Goal: Task Accomplishment & Management: Complete application form

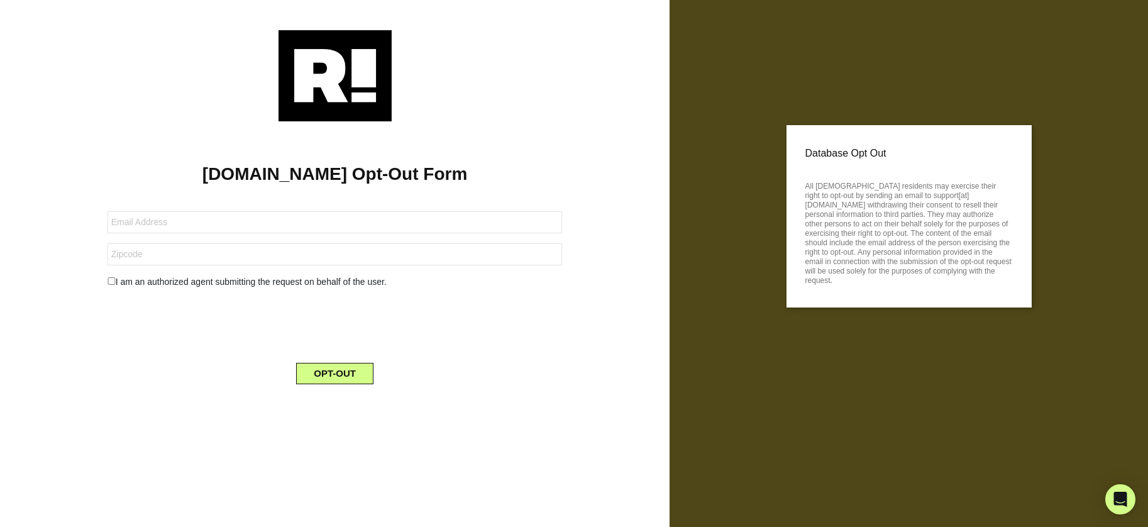
click at [113, 282] on input "checkbox" at bounding box center [112, 281] width 8 height 8
checkbox input "true"
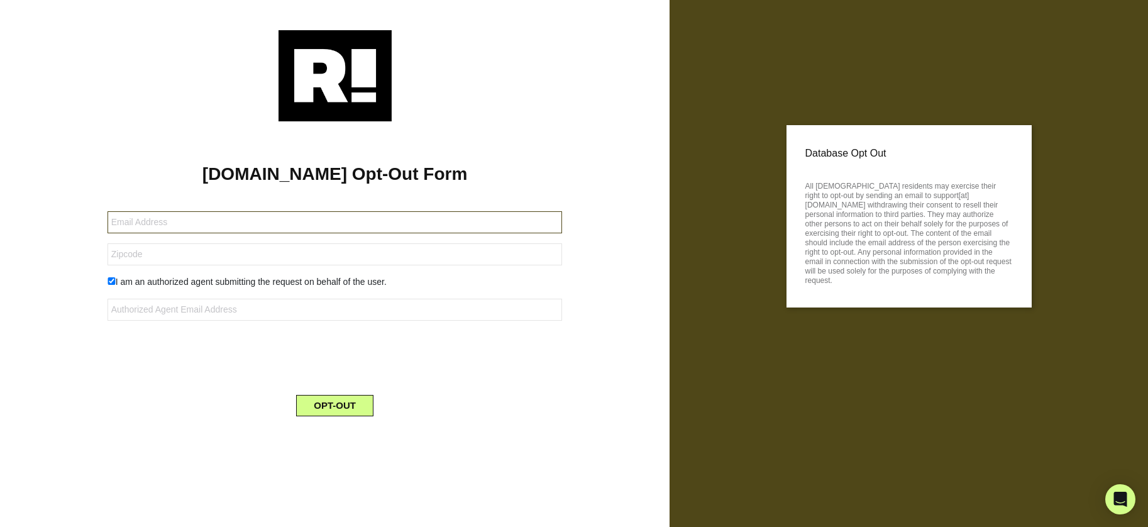
click at [198, 223] on input "text" at bounding box center [335, 222] width 455 height 22
type input "[EMAIL_ADDRESS][DOMAIN_NAME]"
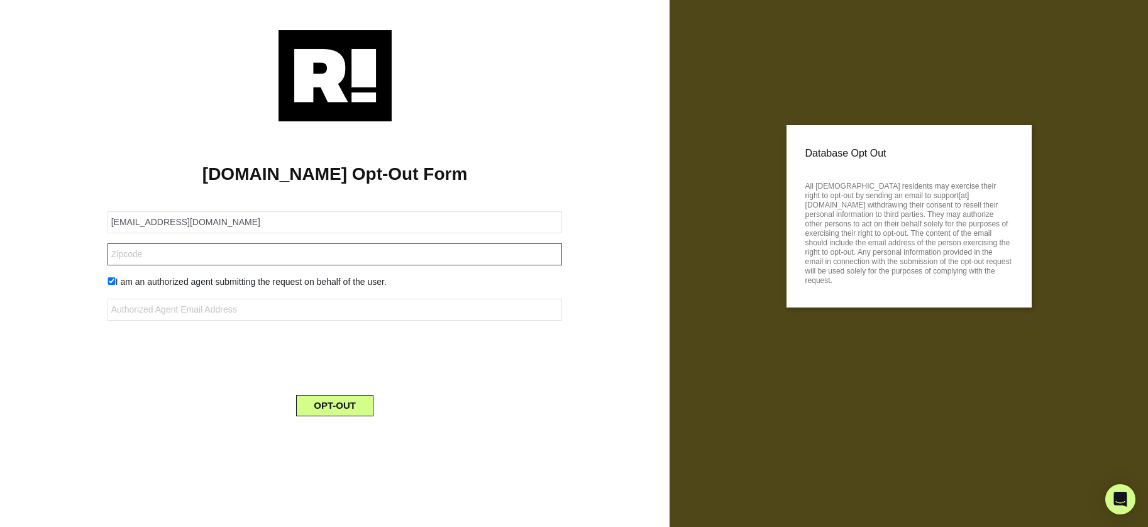
click at [188, 250] on input "text" at bounding box center [335, 254] width 455 height 22
type input "28212"
click at [113, 278] on input "checkbox" at bounding box center [112, 281] width 8 height 8
checkbox input "false"
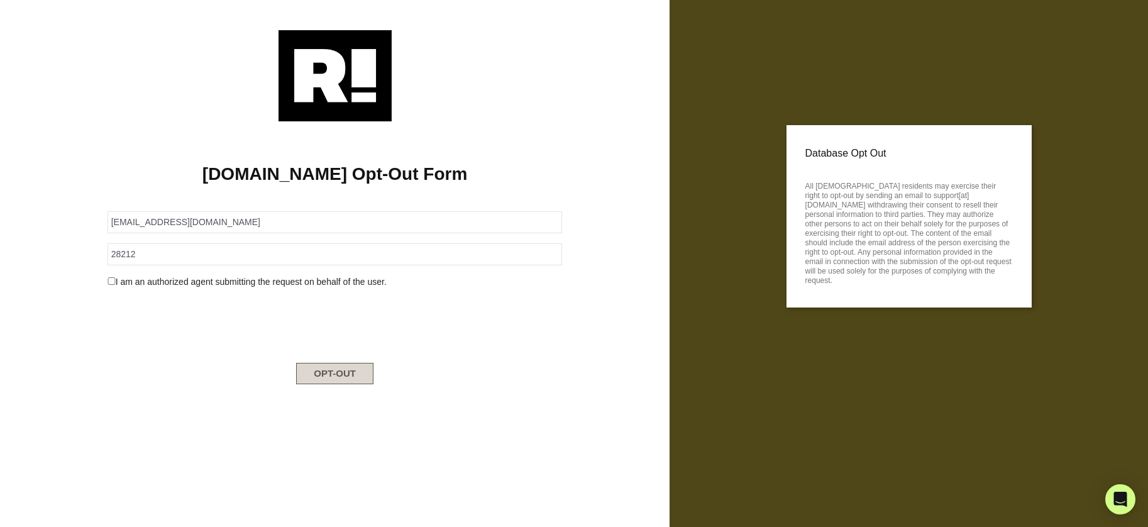
click at [330, 376] on button "OPT-OUT" at bounding box center [334, 373] width 77 height 21
